Goal: Consume media (video, audio)

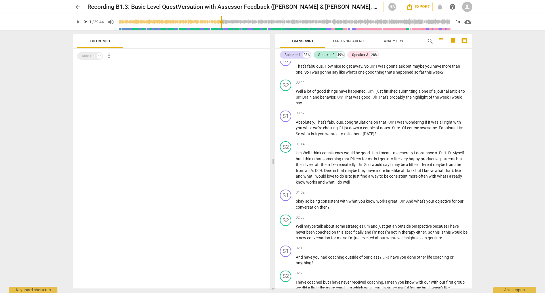
scroll to position [1209, 0]
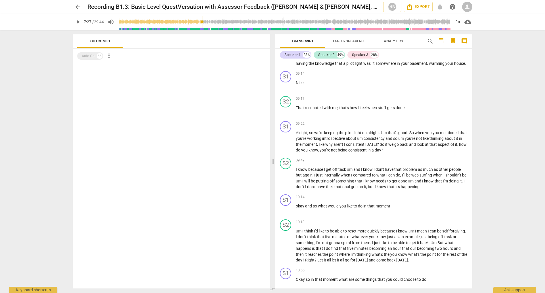
drag, startPoint x: 222, startPoint y: 22, endPoint x: 203, endPoint y: 25, distance: 19.7
click at [203, 25] on input "range" at bounding box center [284, 22] width 333 height 18
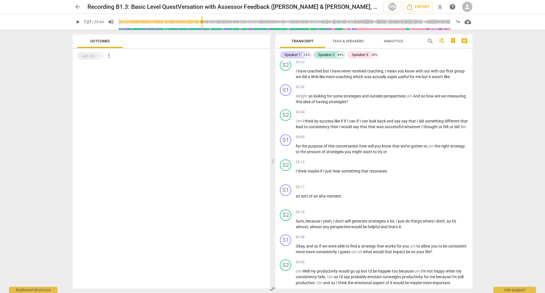
scroll to position [368, 0]
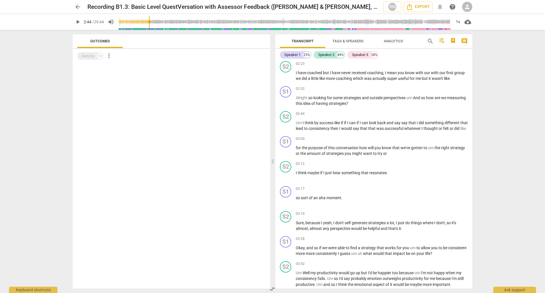
drag, startPoint x: 202, startPoint y: 21, endPoint x: 150, endPoint y: 22, distance: 52.0
click at [150, 22] on input "range" at bounding box center [284, 22] width 333 height 18
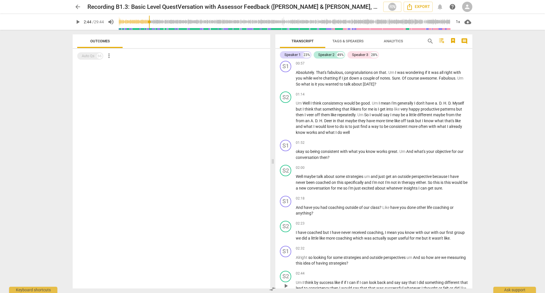
scroll to position [209, 0]
click at [288, 118] on span "play_arrow" at bounding box center [286, 117] width 7 height 7
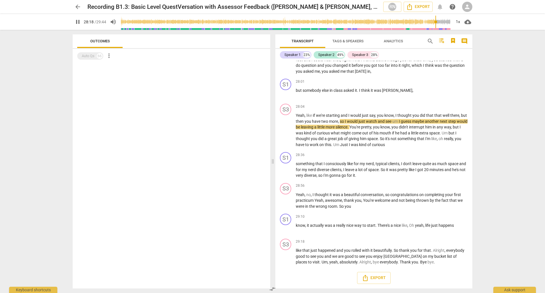
scroll to position [3115, 0]
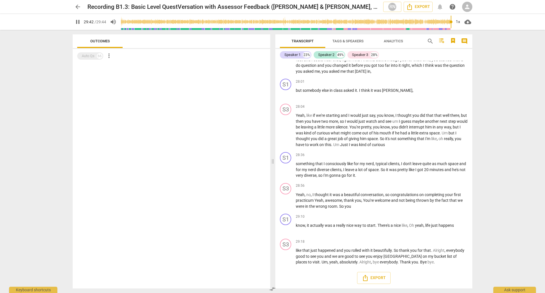
type input "1782"
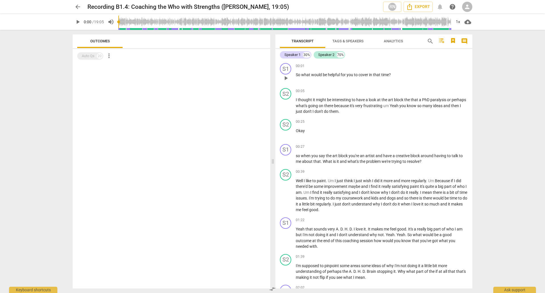
click at [286, 78] on span "play_arrow" at bounding box center [286, 78] width 7 height 7
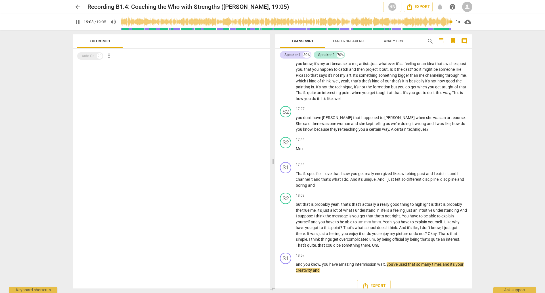
scroll to position [1808, 0]
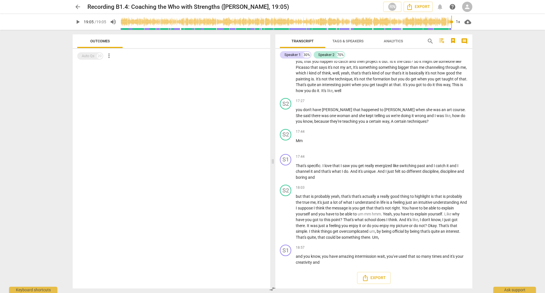
type input "1145"
